Goal: Information Seeking & Learning: Learn about a topic

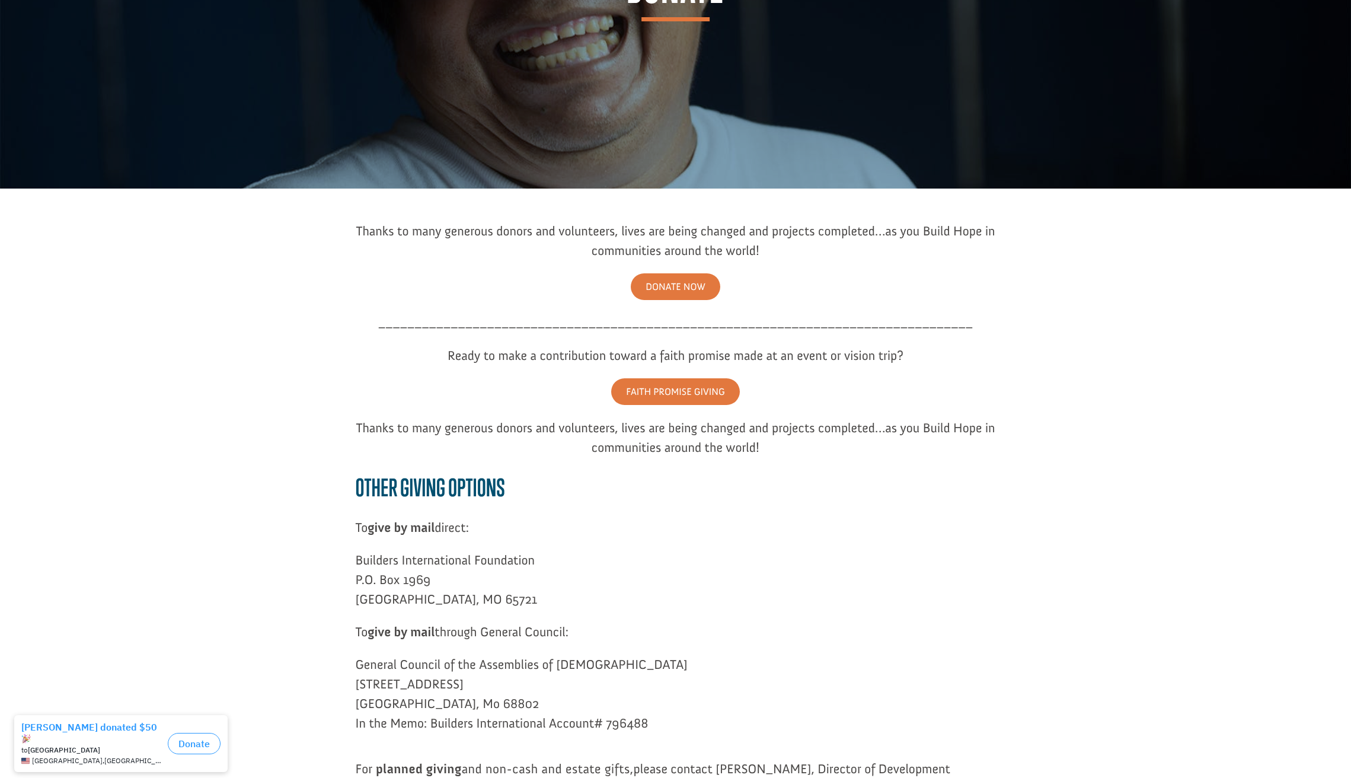
scroll to position [322, 0]
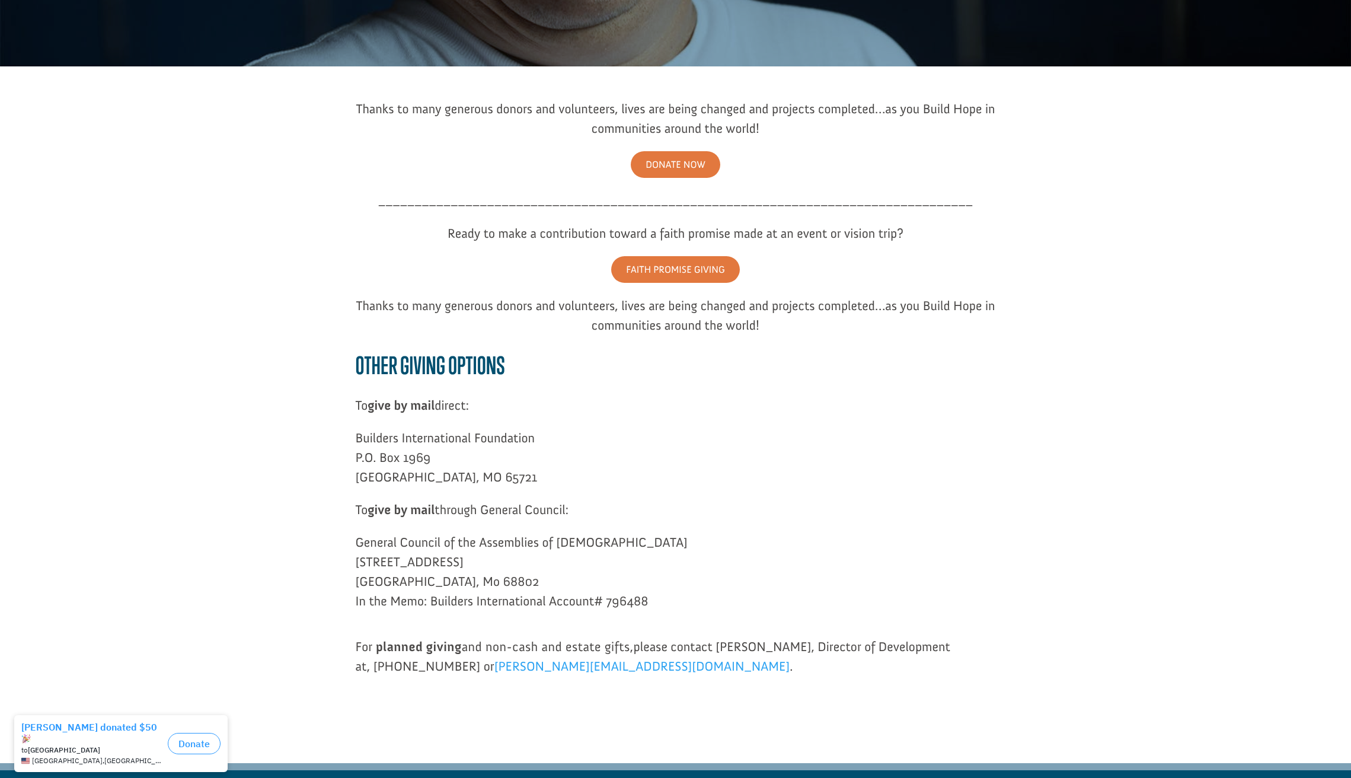
drag, startPoint x: 693, startPoint y: 514, endPoint x: 670, endPoint y: 512, distance: 23.8
click at [693, 514] on p "To give by mail through General Council:" at bounding box center [676, 516] width 640 height 33
drag, startPoint x: 372, startPoint y: 499, endPoint x: 539, endPoint y: 523, distance: 168.8
click at [539, 523] on p "To give by mail through General Council:" at bounding box center [676, 516] width 640 height 33
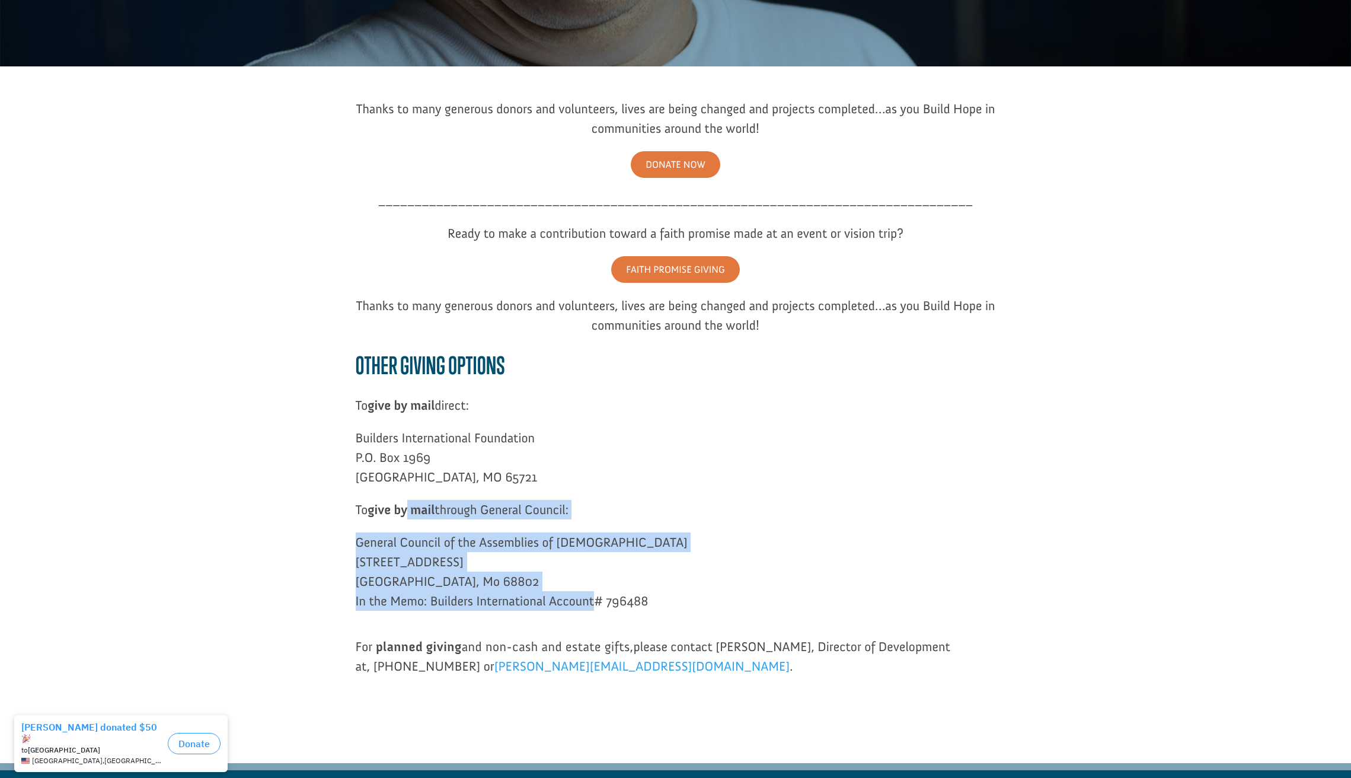
drag, startPoint x: 411, startPoint y: 508, endPoint x: 593, endPoint y: 596, distance: 202.8
click at [593, 596] on div "Thanks to many generous donors and volunteers, lives are being changed and proj…" at bounding box center [676, 403] width 640 height 609
click at [478, 597] on span "General Council of the Assemblies of [DEMOGRAPHIC_DATA] [STREET_ADDRESS] [GEOGR…" at bounding box center [522, 571] width 332 height 75
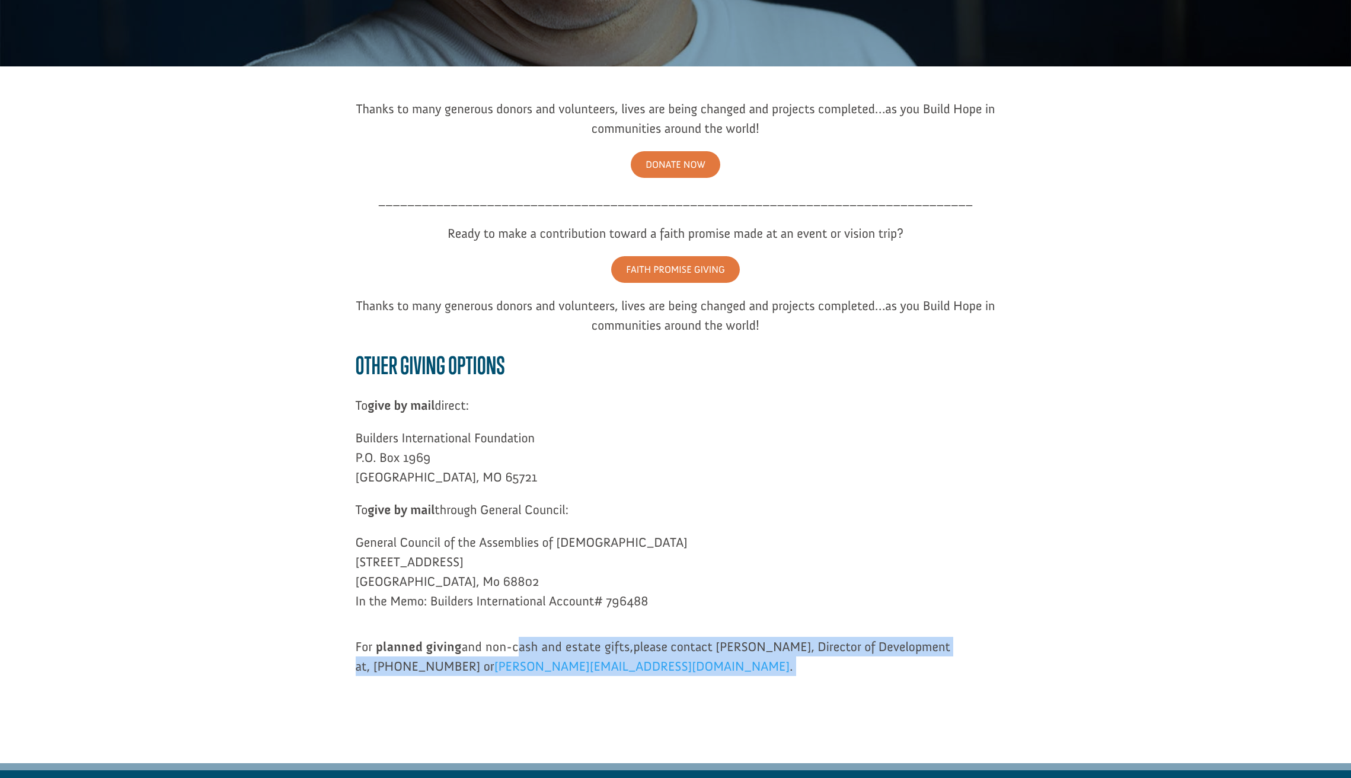
drag, startPoint x: 525, startPoint y: 639, endPoint x: 711, endPoint y: 657, distance: 187.0
click at [711, 657] on p "For planned giving and non-cash and estate gifts, please contact [PERSON_NAME],…" at bounding box center [676, 663] width 640 height 52
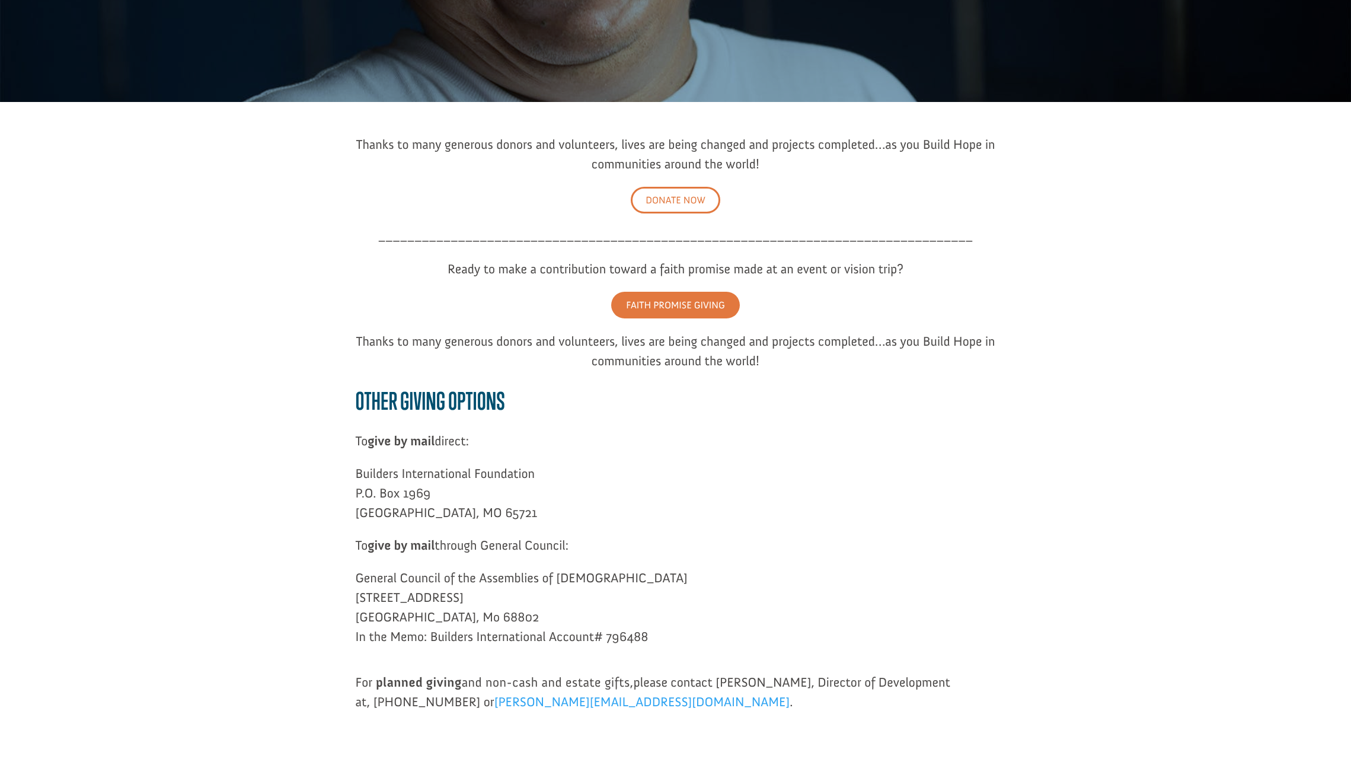
scroll to position [239, 0]
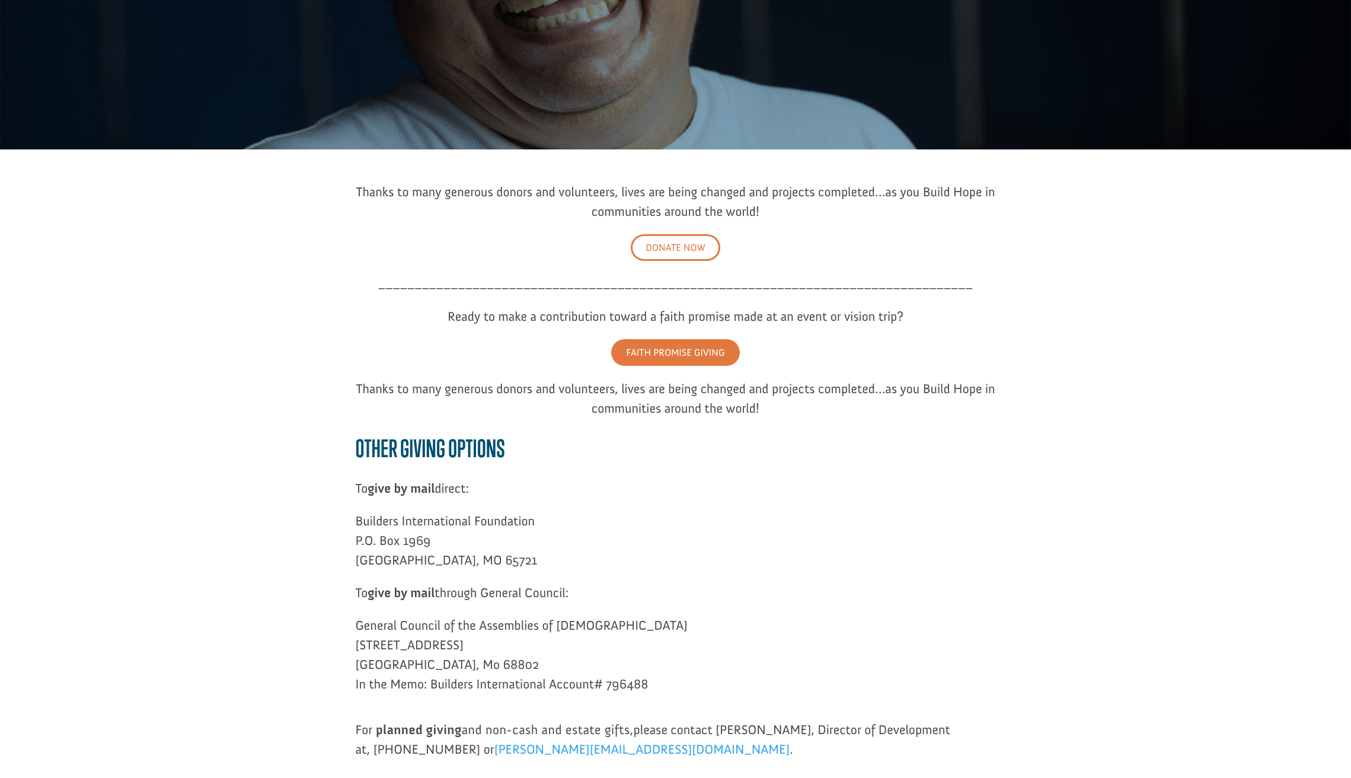
click at [691, 249] on link "DONATE NOW" at bounding box center [675, 247] width 89 height 27
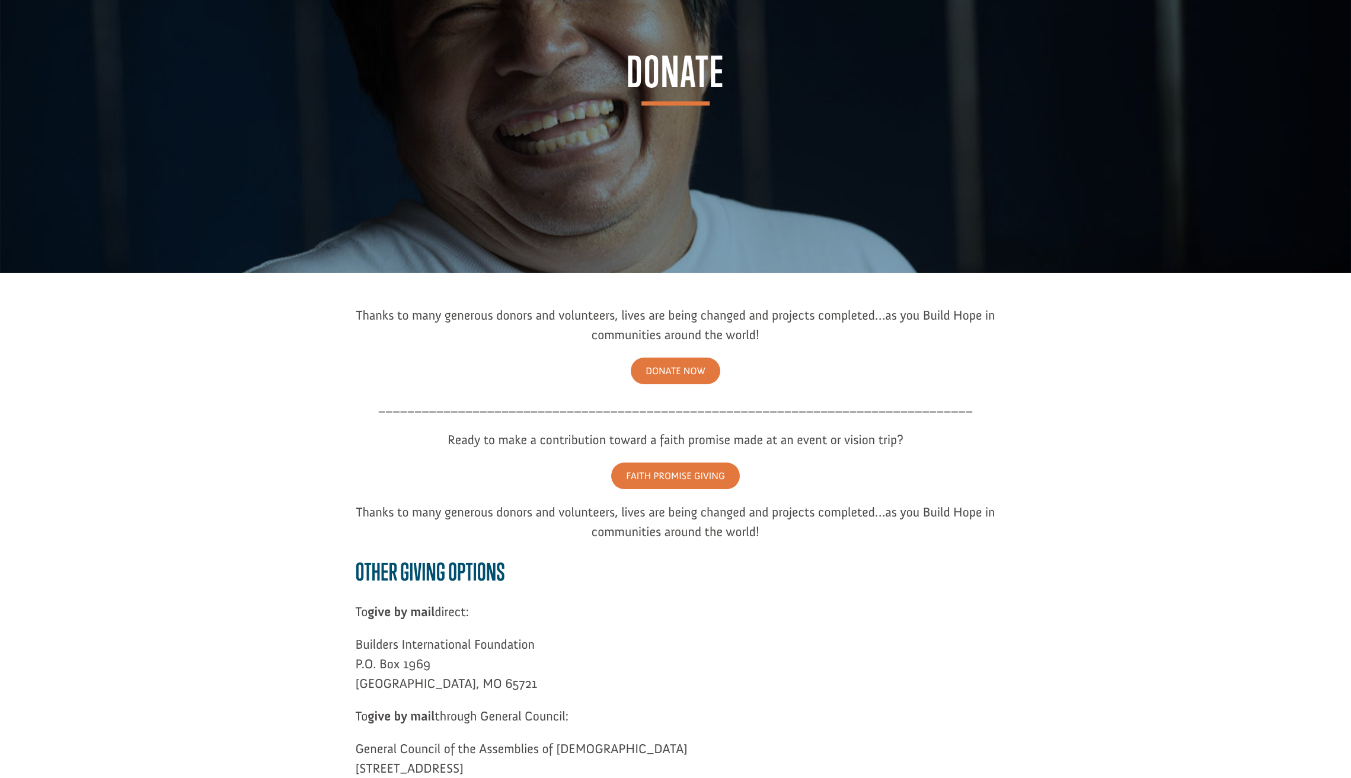
scroll to position [0, 0]
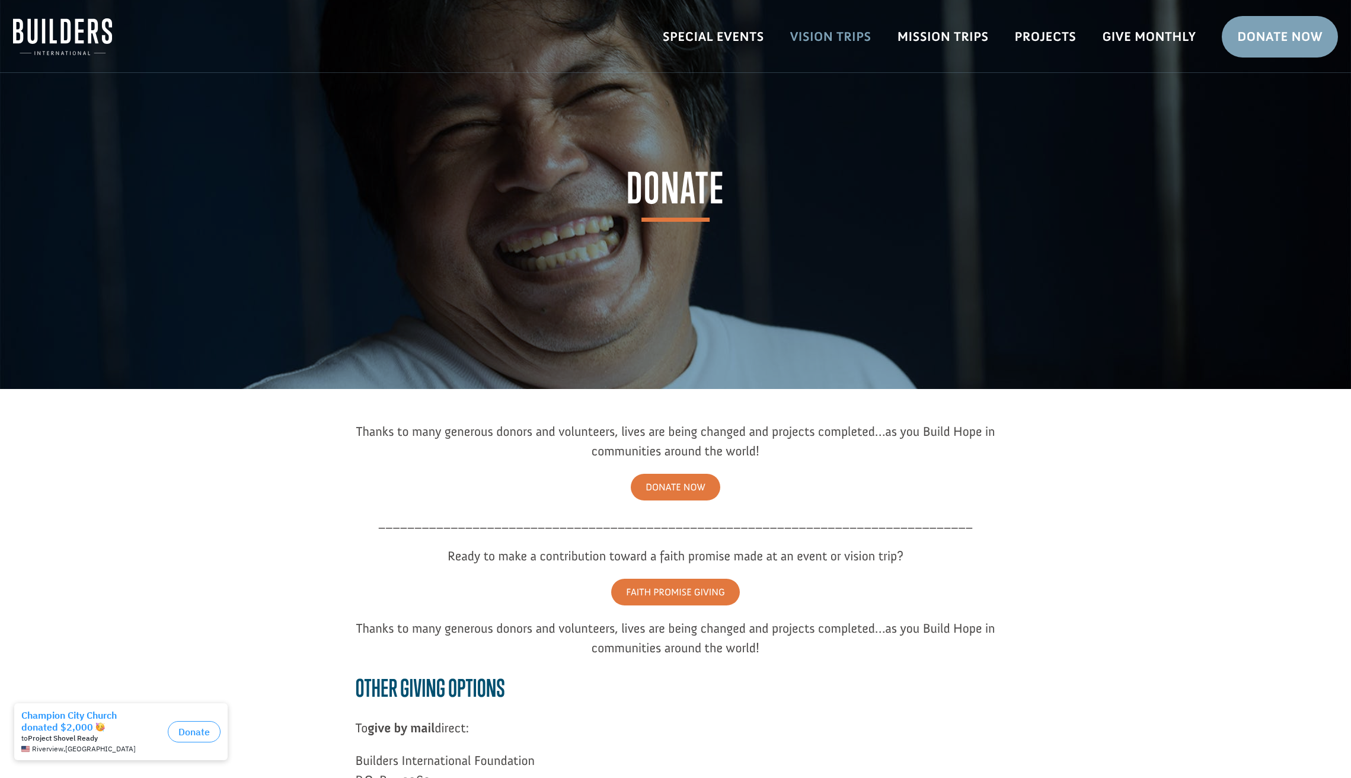
click at [843, 39] on link "Vision Trips" at bounding box center [830, 37] width 107 height 34
click at [960, 39] on link "Mission Trips" at bounding box center [942, 37] width 117 height 34
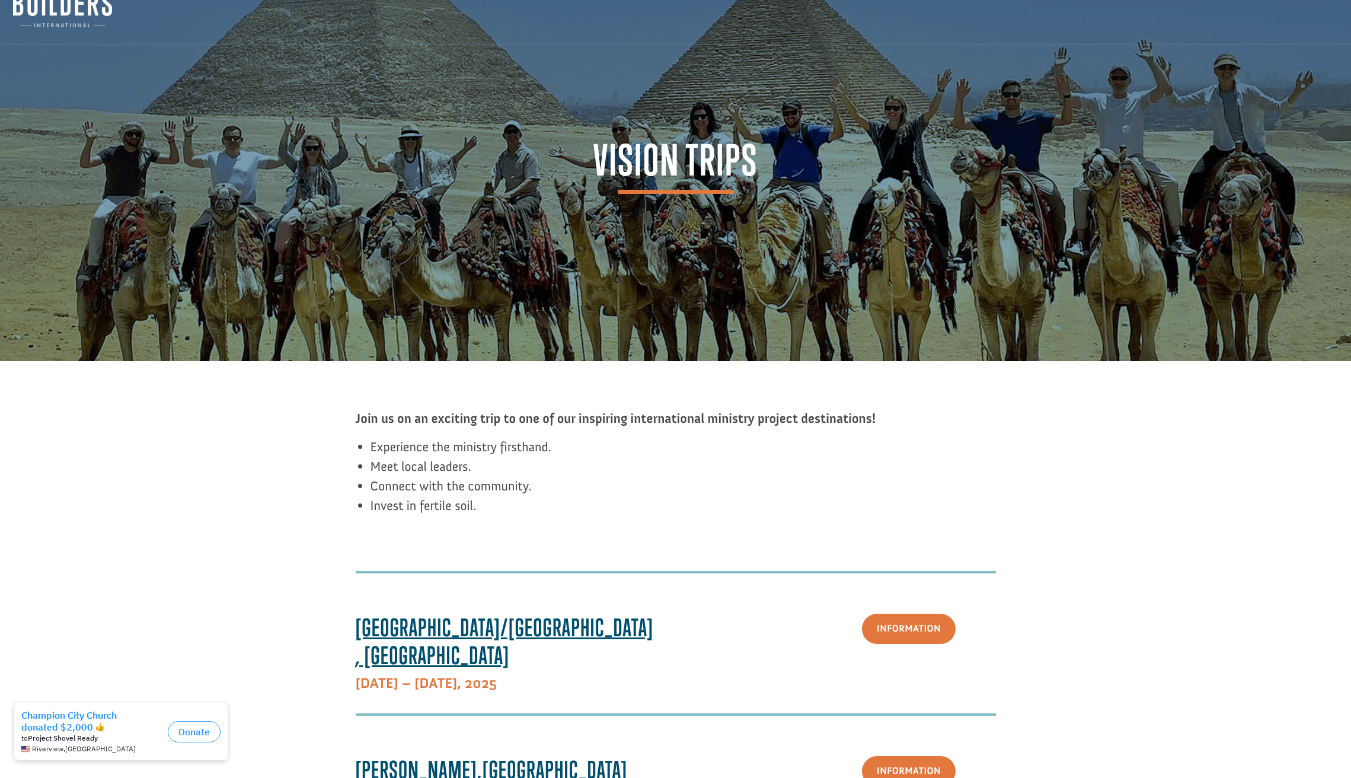
scroll to position [65, 0]
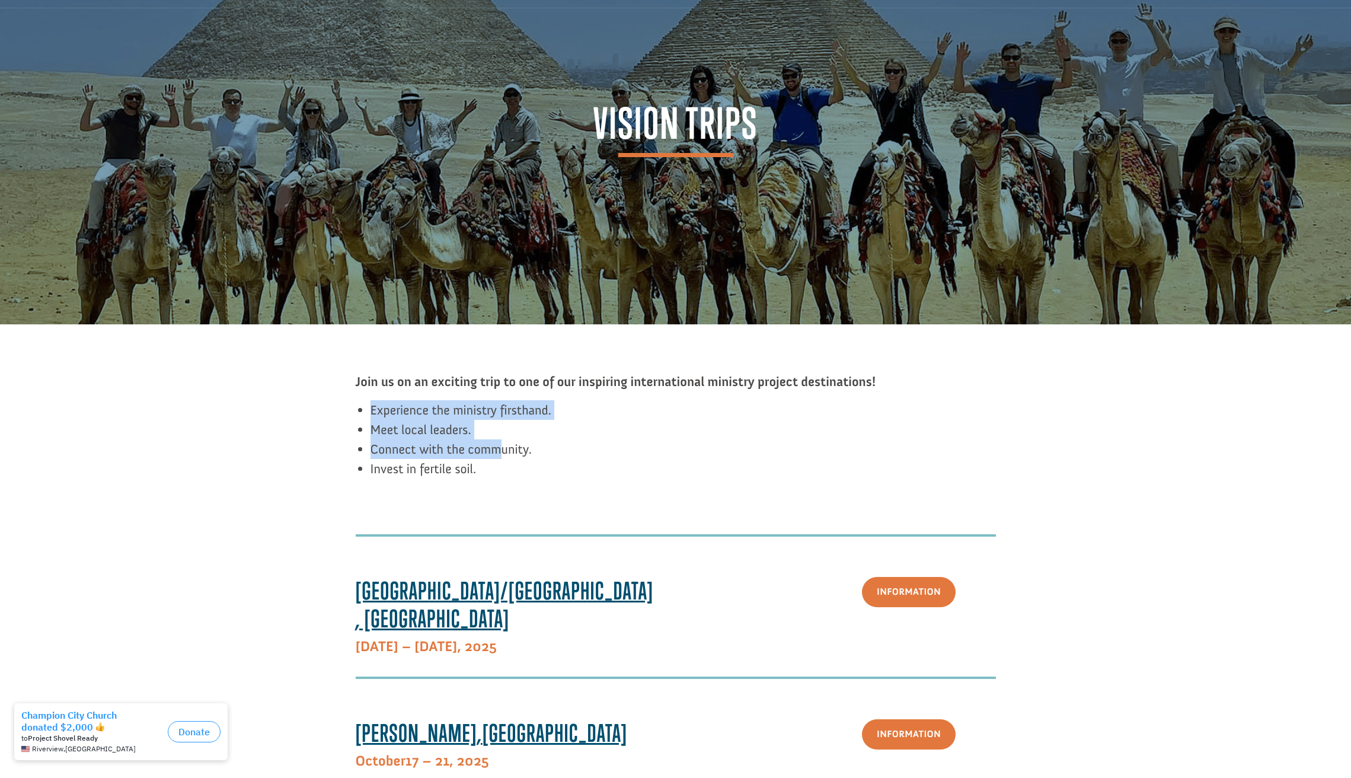
drag, startPoint x: 411, startPoint y: 394, endPoint x: 503, endPoint y: 453, distance: 109.8
click at [503, 453] on div "Join us on an exciting trip to one of our inspiring international ministry proj…" at bounding box center [676, 432] width 640 height 120
click at [503, 453] on span "Connect with the community." at bounding box center [450, 449] width 161 height 16
drag, startPoint x: 415, startPoint y: 403, endPoint x: 589, endPoint y: 465, distance: 184.8
click at [589, 465] on ul "Experience the ministry firsthand. Meet local leaders. Connect with the communi…" at bounding box center [682, 445] width 625 height 91
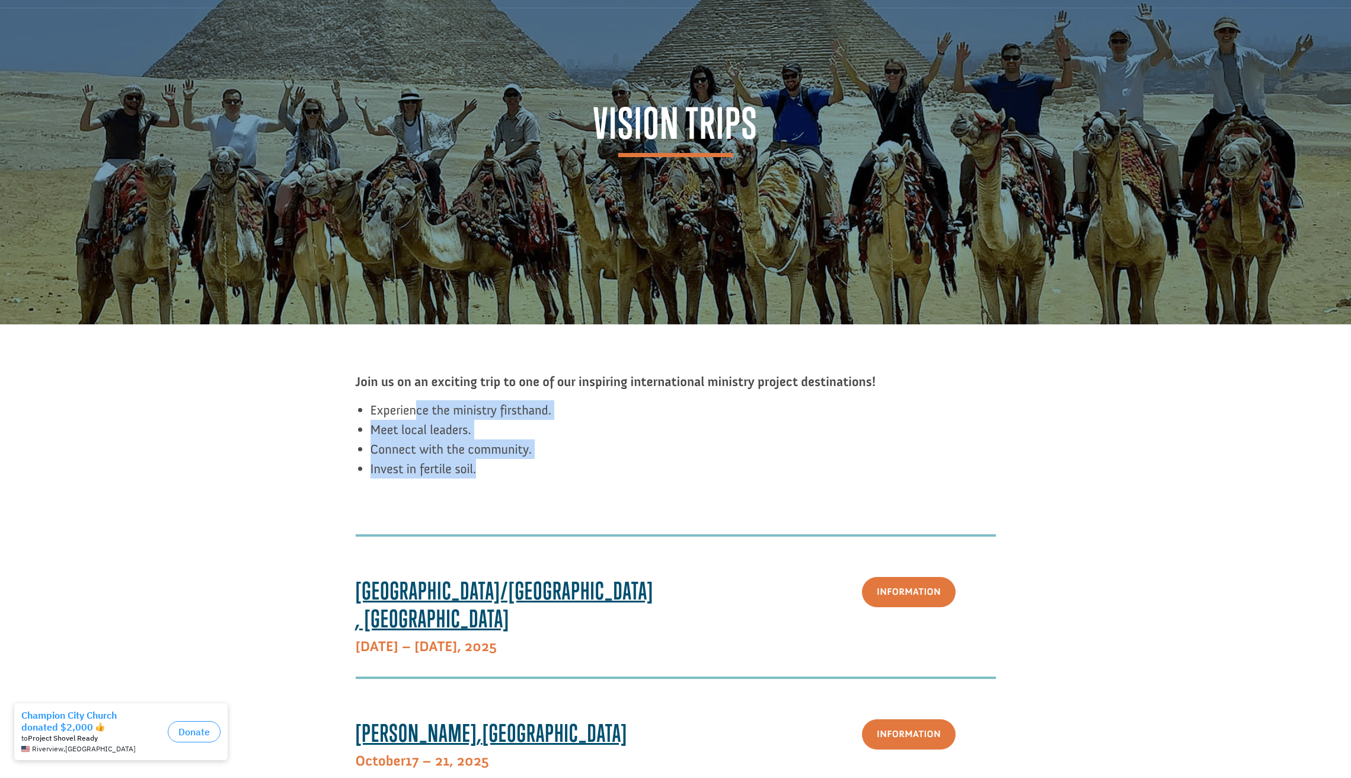
click at [589, 465] on li "Invest in fertile soil." at bounding box center [682, 469] width 625 height 20
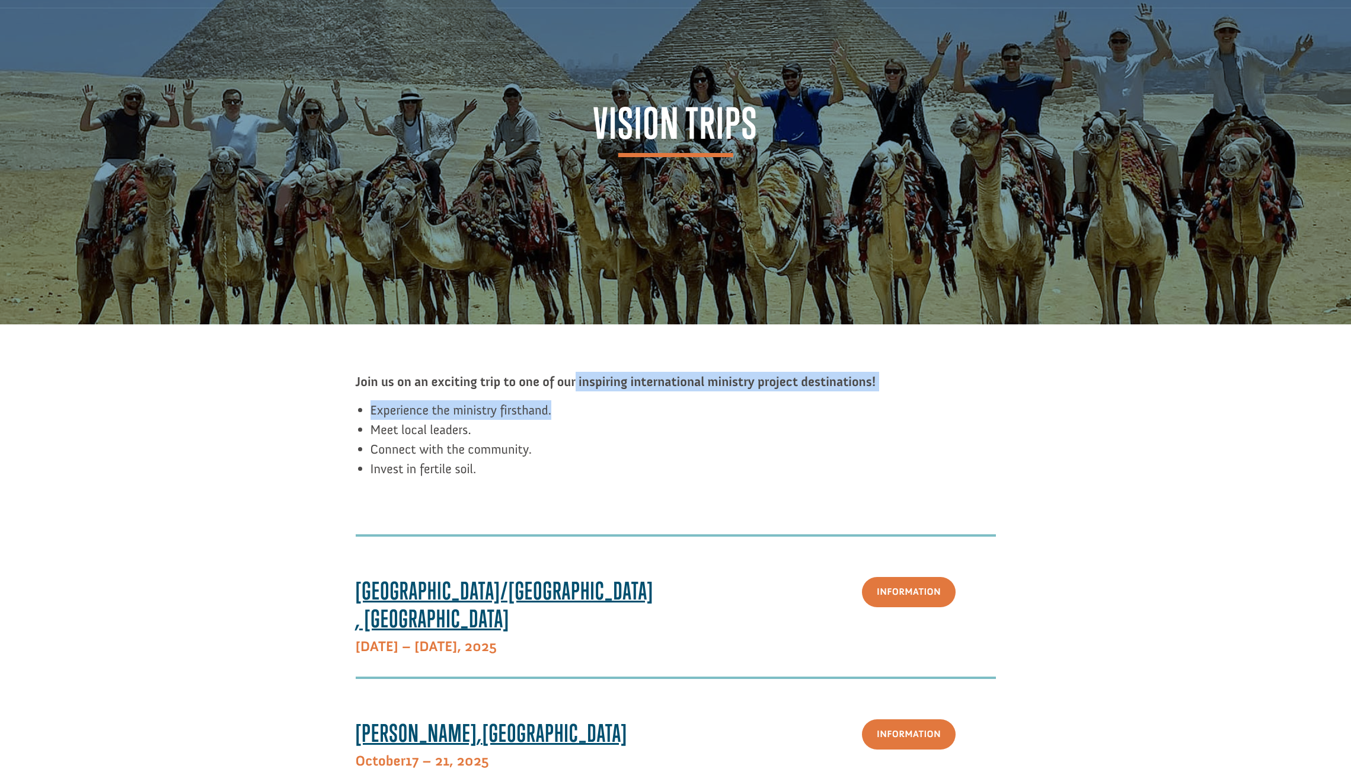
drag, startPoint x: 597, startPoint y: 375, endPoint x: 784, endPoint y: 403, distance: 188.9
click at [784, 403] on div "Join us on an exciting trip to one of our inspiring international ministry proj…" at bounding box center [676, 432] width 640 height 120
drag, startPoint x: 784, startPoint y: 403, endPoint x: 765, endPoint y: 415, distance: 22.4
click at [784, 403] on li "Experience the ministry firsthand." at bounding box center [682, 410] width 625 height 20
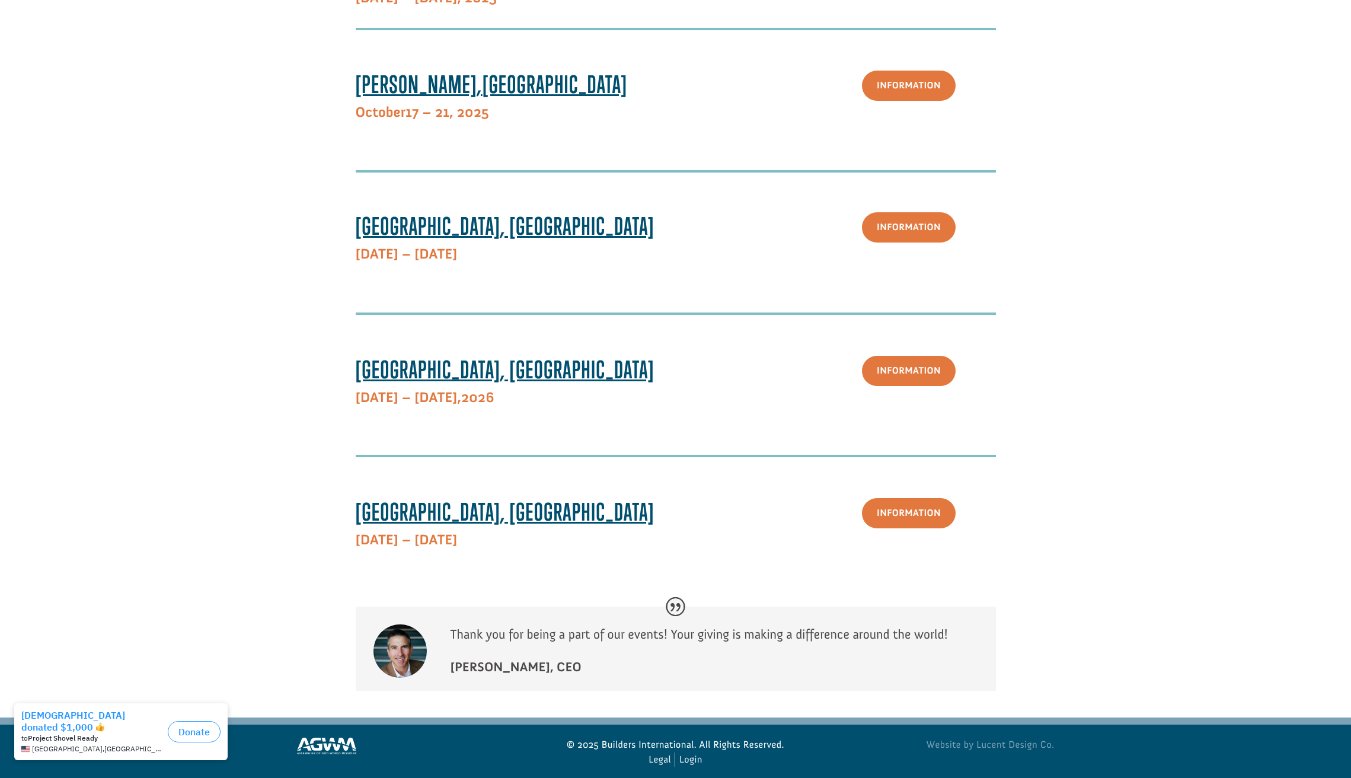
scroll to position [725, 0]
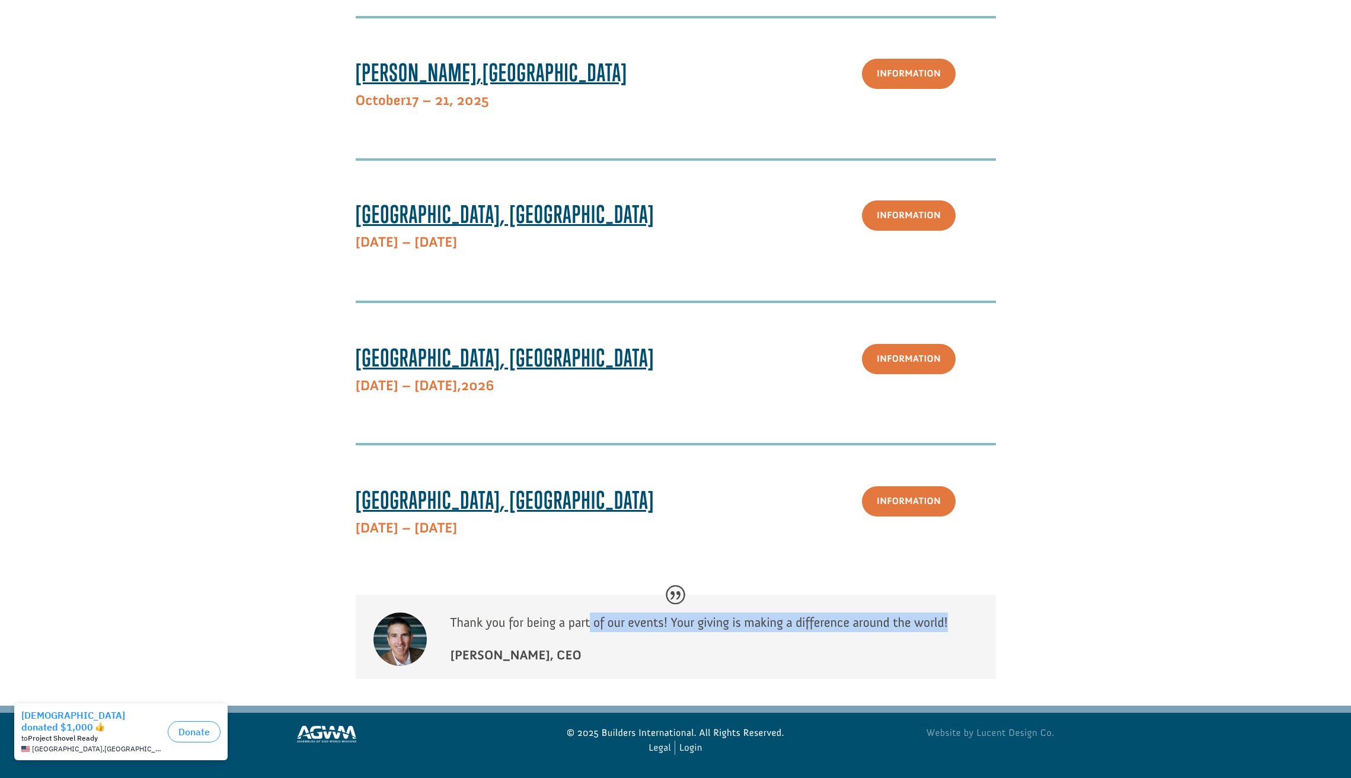
drag, startPoint x: 592, startPoint y: 621, endPoint x: 696, endPoint y: 634, distance: 105.2
click at [696, 634] on p "Thank you for being a part of our events! Your giving is making a difference ar…" at bounding box center [713, 628] width 527 height 33
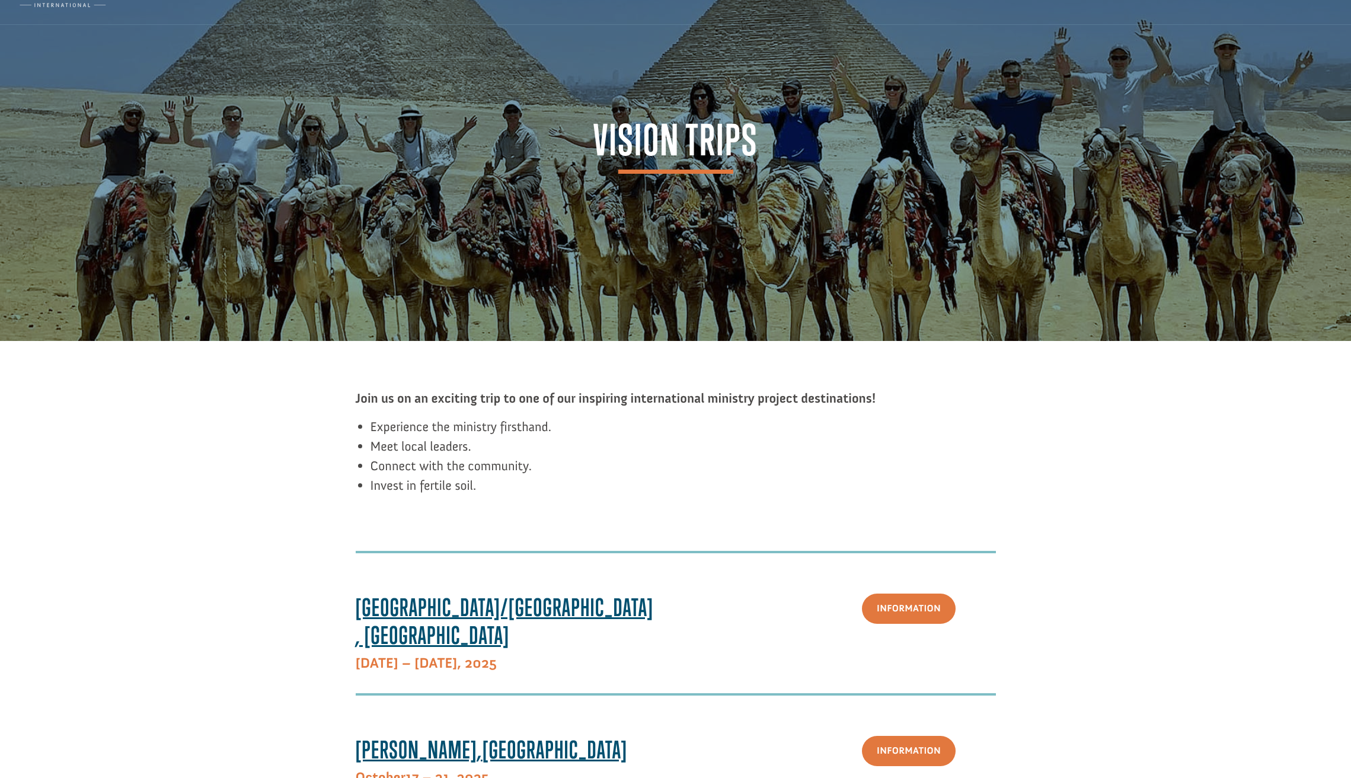
scroll to position [0, 0]
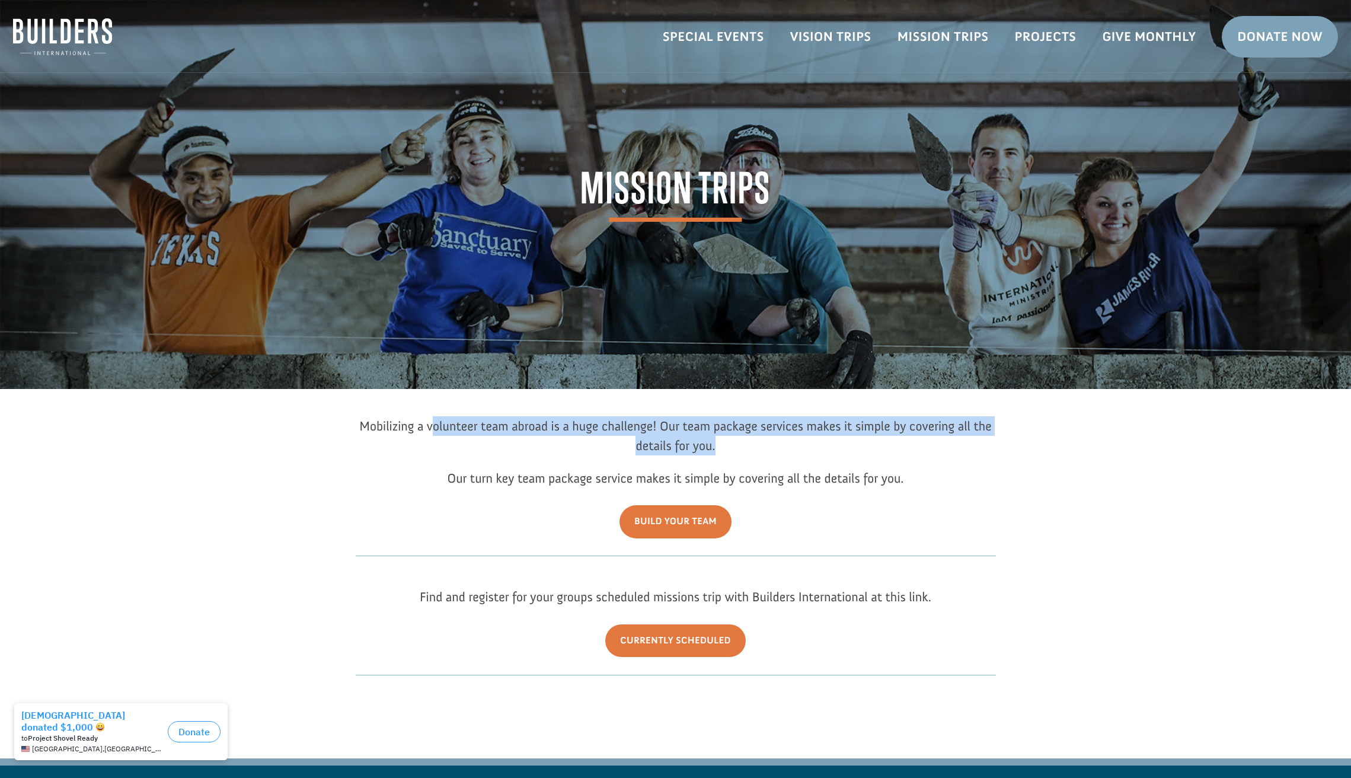
drag, startPoint x: 435, startPoint y: 423, endPoint x: 766, endPoint y: 453, distance: 332.0
click at [766, 453] on p "Mobilizing a volunteer team abroad is a huge challenge! Our team package servic…" at bounding box center [676, 442] width 640 height 52
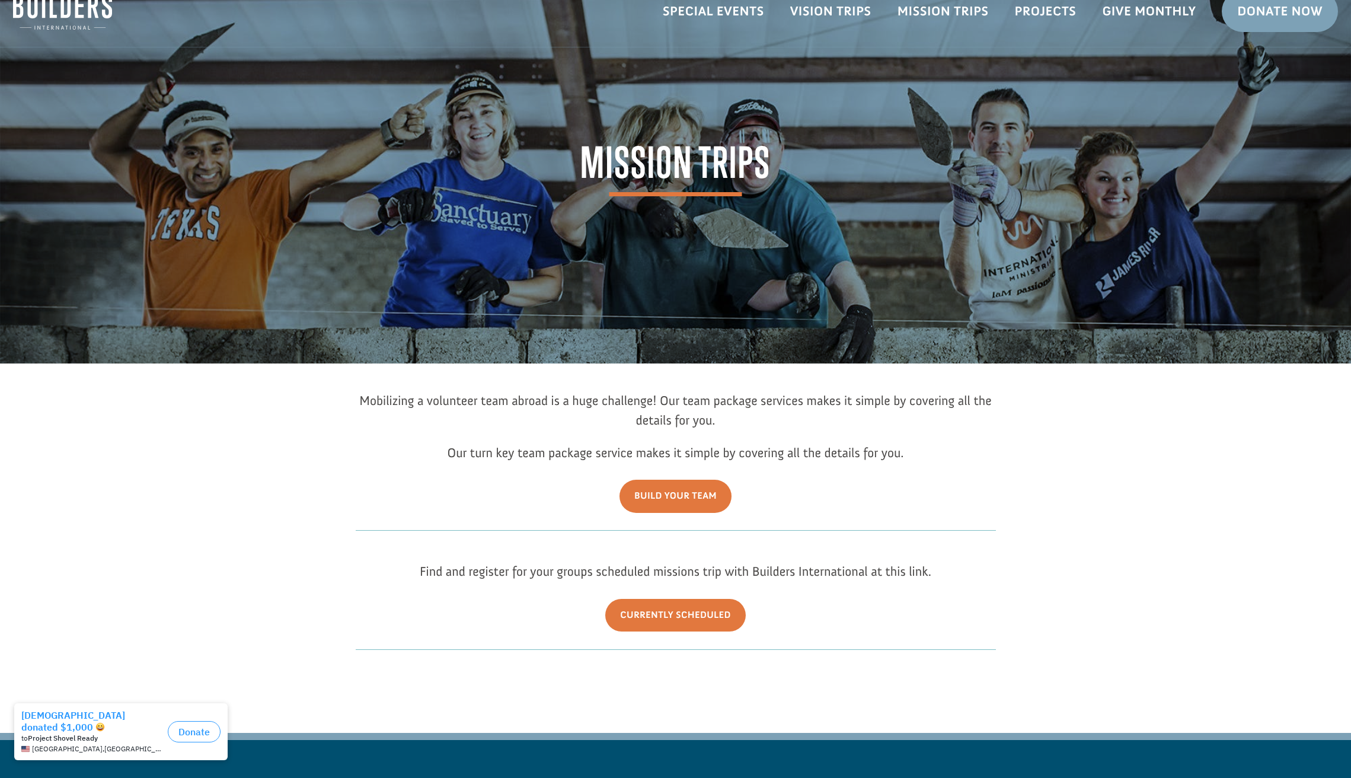
scroll to position [55, 0]
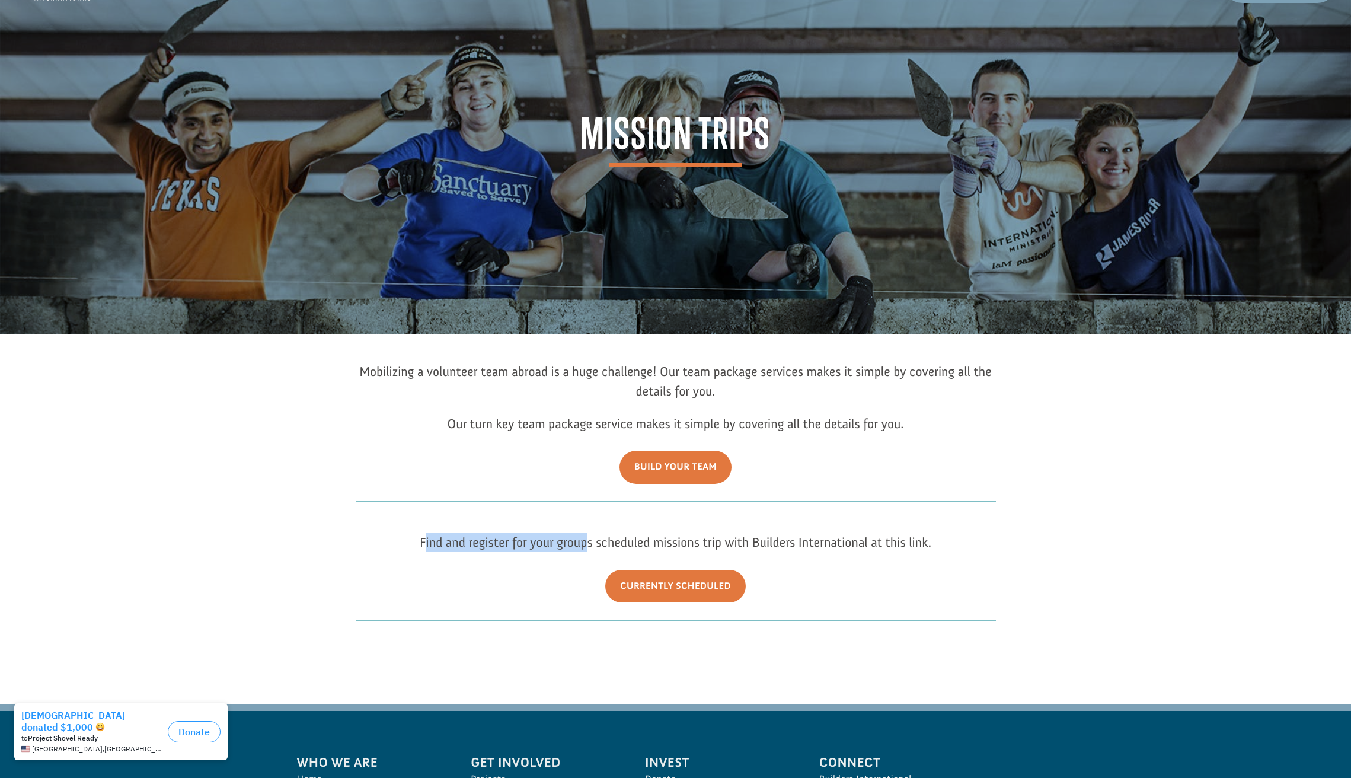
drag, startPoint x: 475, startPoint y: 530, endPoint x: 599, endPoint y: 535, distance: 124.5
click at [599, 535] on span "Find and register for your groups scheduled missions trip with Builders Interna…" at bounding box center [675, 542] width 511 height 16
click at [610, 535] on span "Find and register for your groups scheduled missions trip with Builders Interna…" at bounding box center [675, 542] width 511 height 16
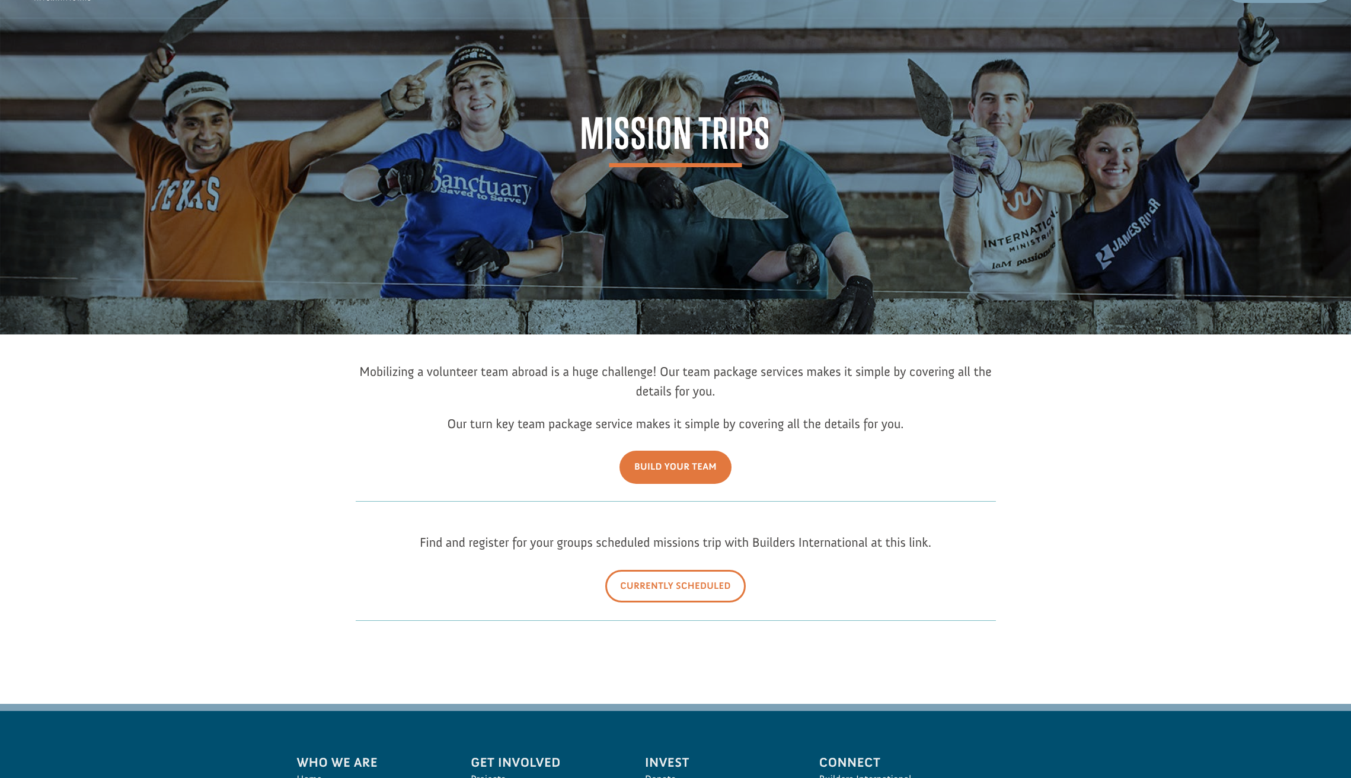
click at [658, 583] on link "Currently Scheduled" at bounding box center [675, 586] width 140 height 33
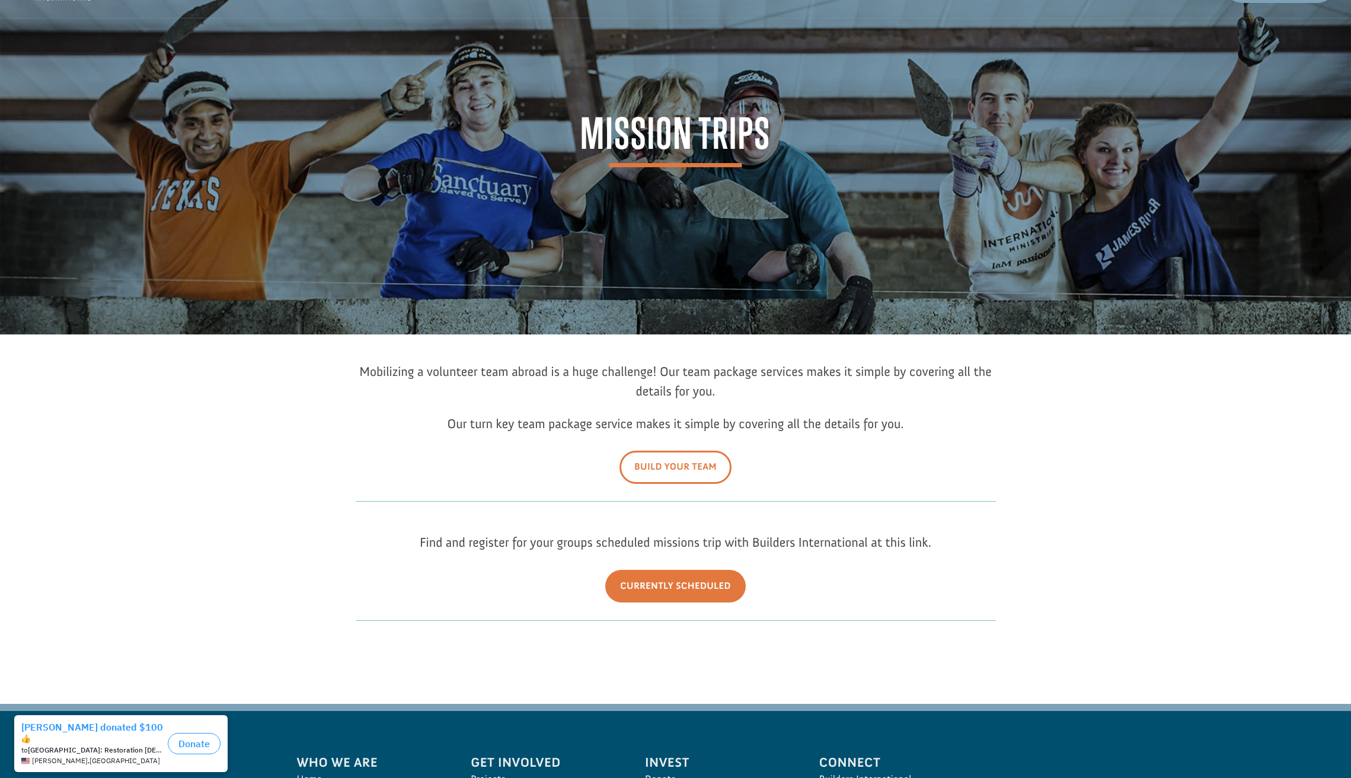
click at [699, 462] on link "Build Your Team" at bounding box center [675, 466] width 112 height 33
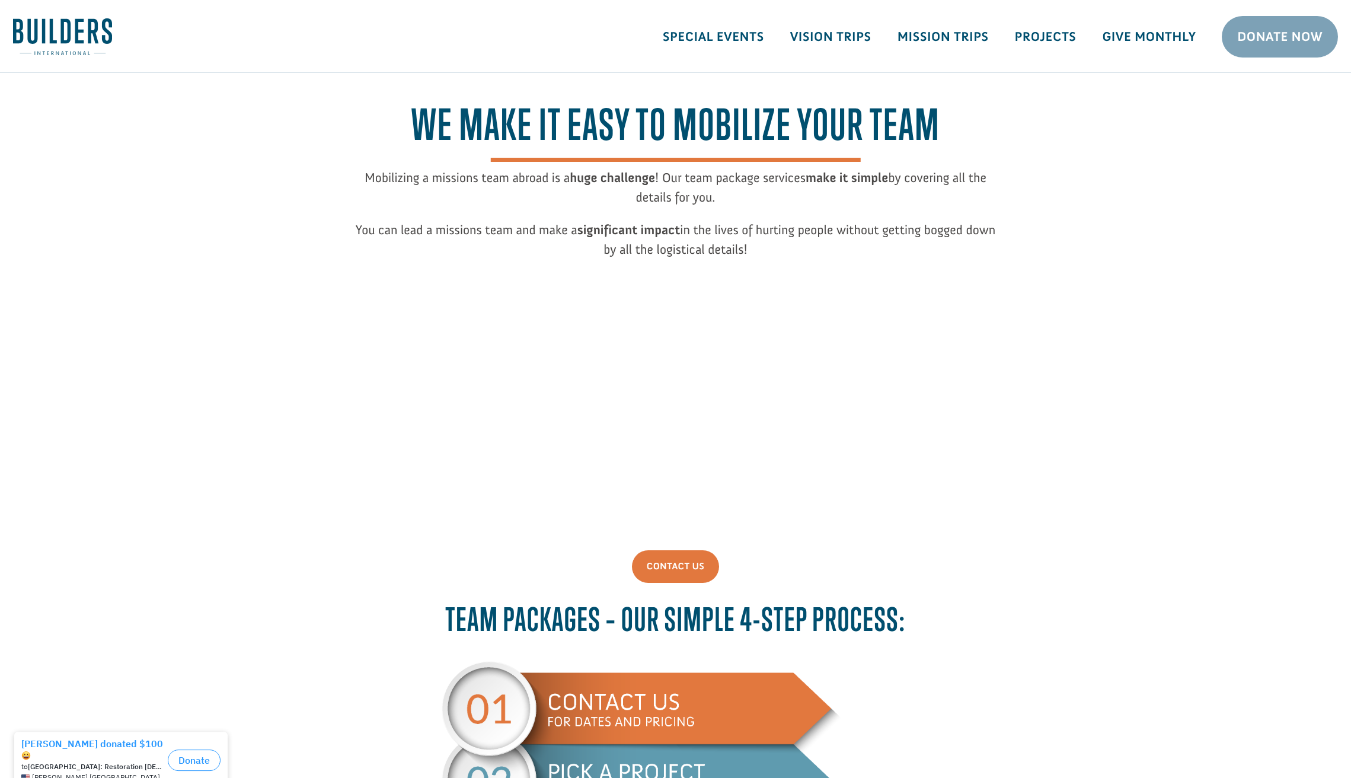
scroll to position [168, 0]
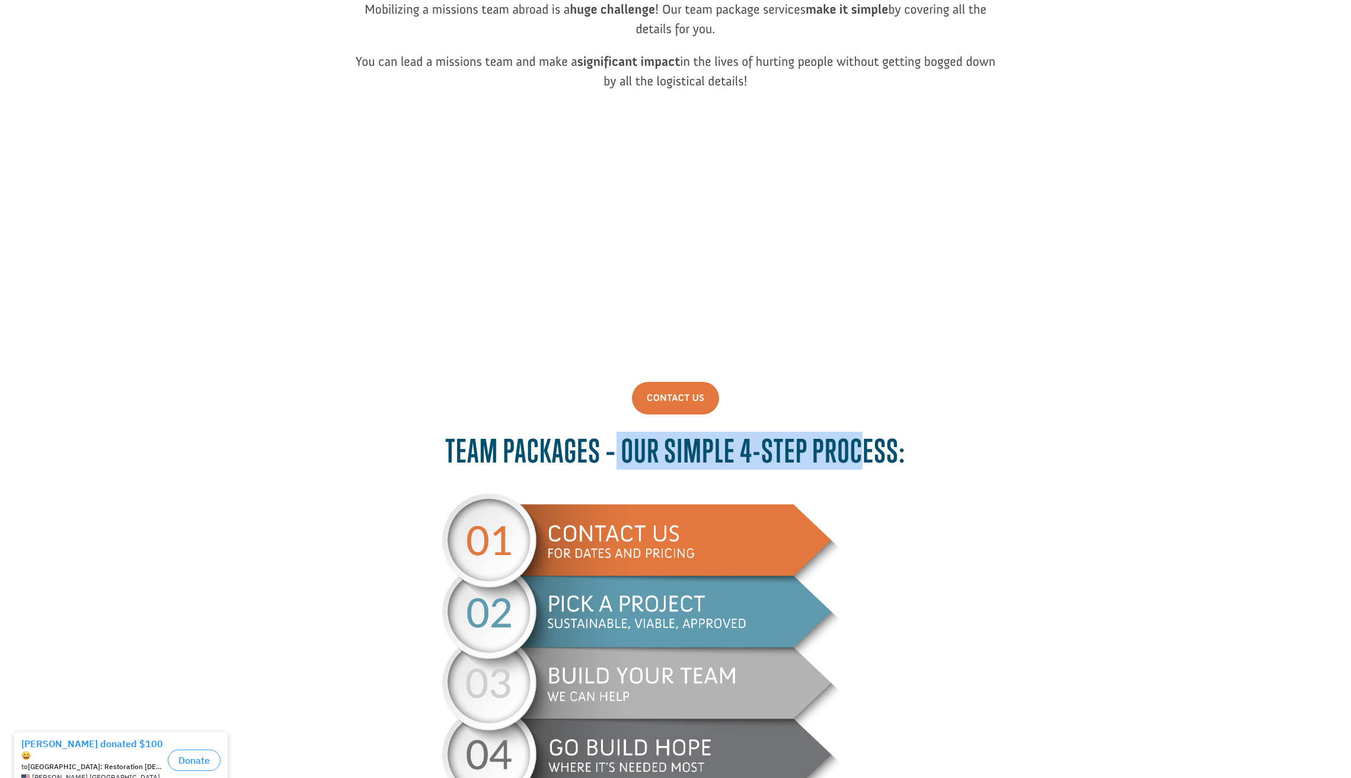
drag, startPoint x: 619, startPoint y: 445, endPoint x: 867, endPoint y: 463, distance: 247.8
click at [867, 463] on span "Team Packages – Our simple 4-step process:" at bounding box center [675, 450] width 460 height 38
drag, startPoint x: 867, startPoint y: 463, endPoint x: 822, endPoint y: 471, distance: 45.0
click at [867, 463] on span "Team Packages – Our simple 4-step process:" at bounding box center [675, 450] width 460 height 38
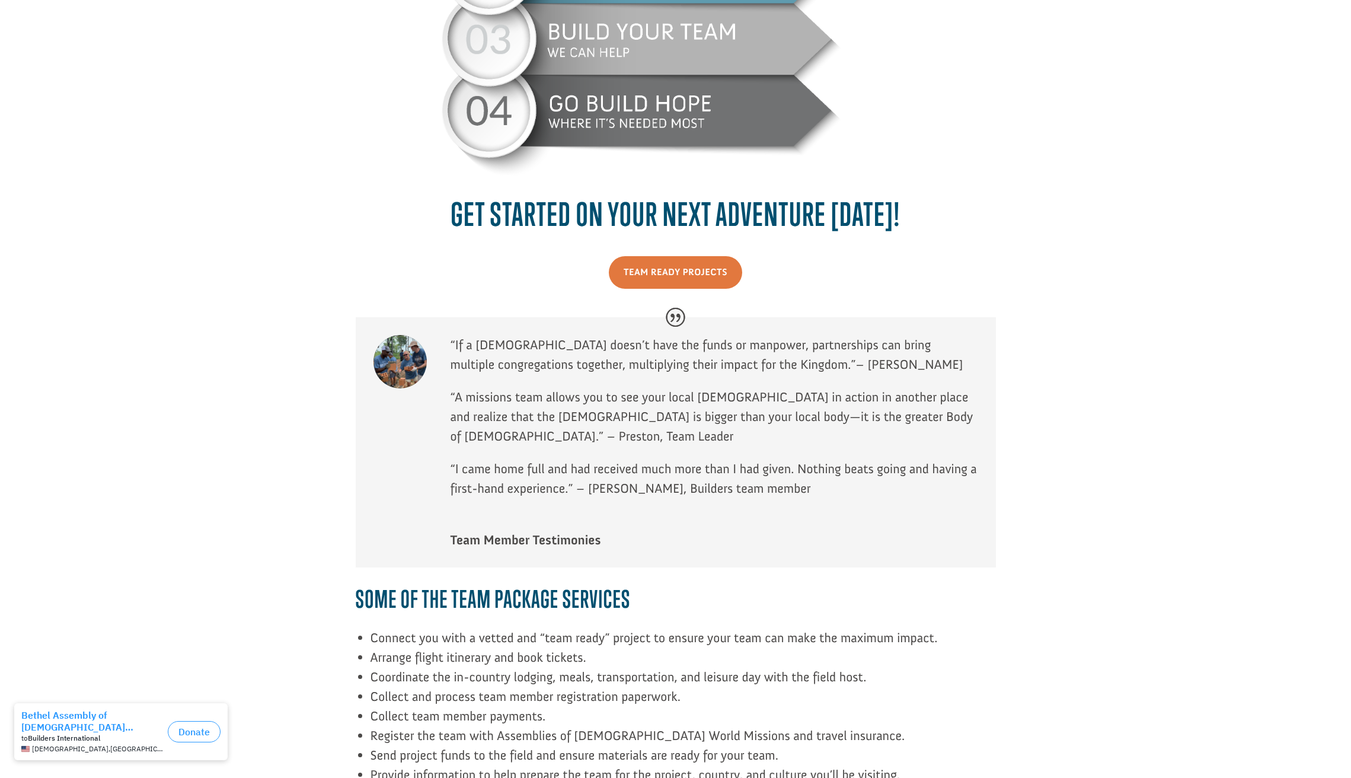
scroll to position [1010, 0]
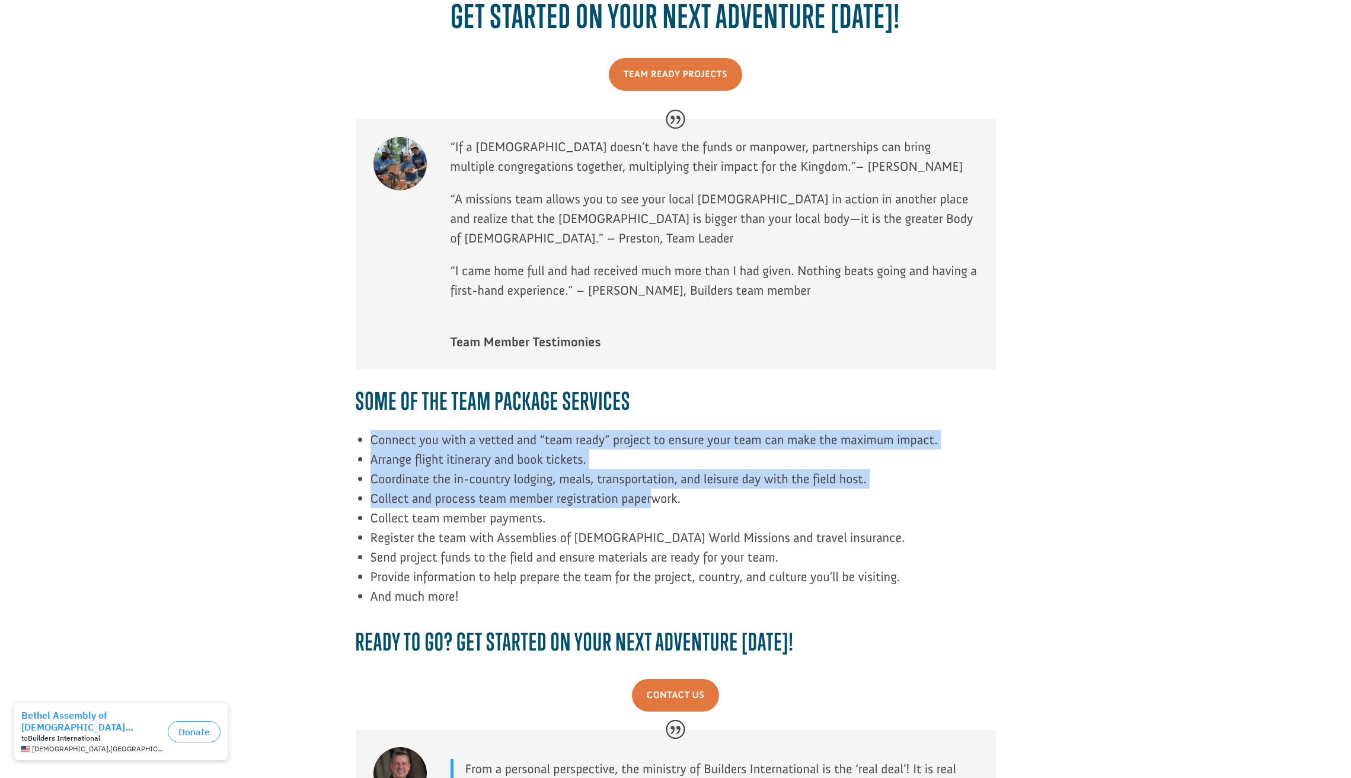
drag, startPoint x: 431, startPoint y: 417, endPoint x: 654, endPoint y: 492, distance: 235.2
click at [654, 492] on div "SOME OF THE TEAM PACKAGE SERVICES Connect you with a vetted and “team ready” pr…" at bounding box center [676, 524] width 640 height 274
click at [654, 492] on span "Collect and process team member registration paperwork." at bounding box center [525, 498] width 310 height 16
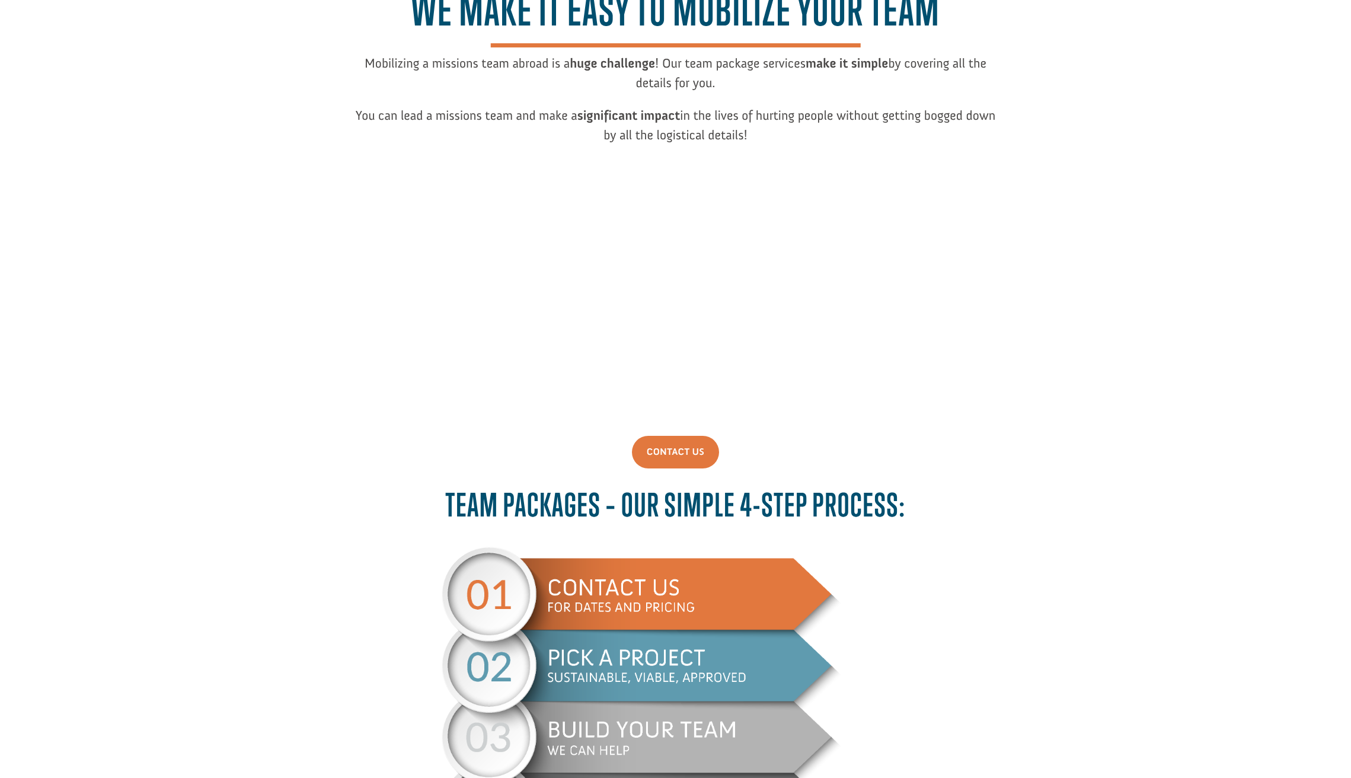
scroll to position [0, 0]
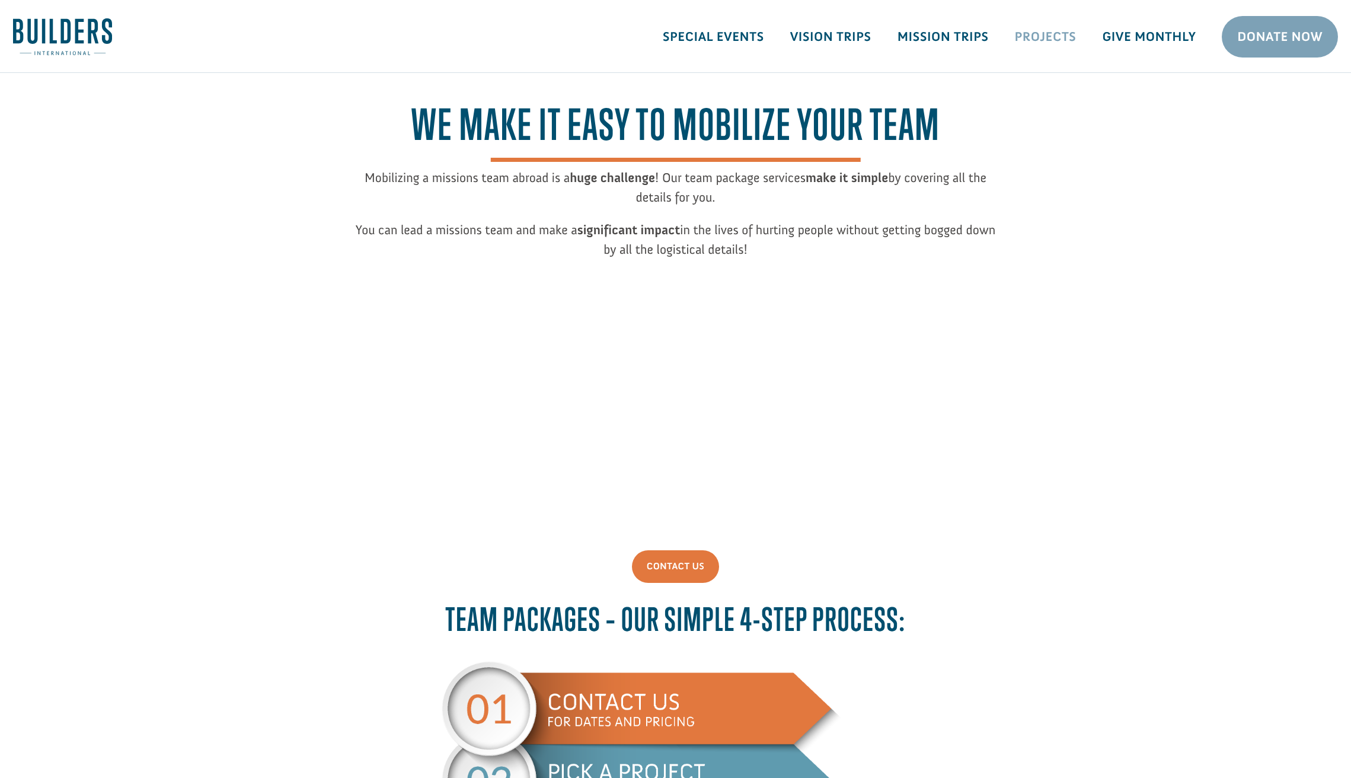
click at [1061, 30] on link "Projects" at bounding box center [1046, 37] width 88 height 34
